Goal: Transaction & Acquisition: Purchase product/service

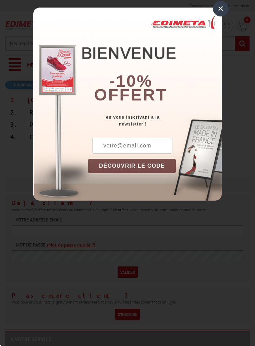
click at [215, 5] on div "×" at bounding box center [221, 9] width 16 height 16
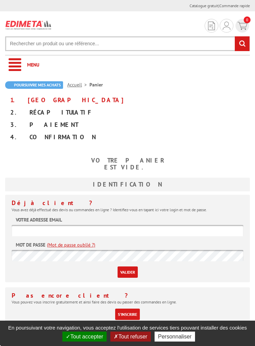
click at [37, 23] on img at bounding box center [28, 24] width 47 height 13
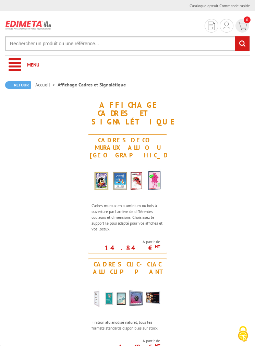
click at [145, 277] on img at bounding box center [127, 296] width 79 height 38
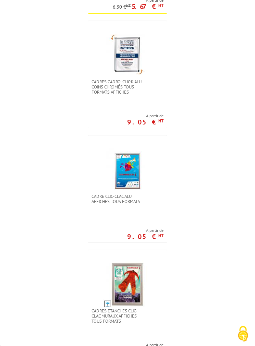
scroll to position [624, 0]
click at [136, 170] on img at bounding box center [128, 170] width 48 height 48
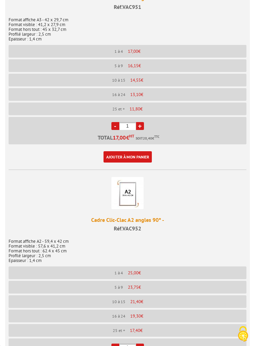
scroll to position [933, 0]
